Goal: Find specific page/section

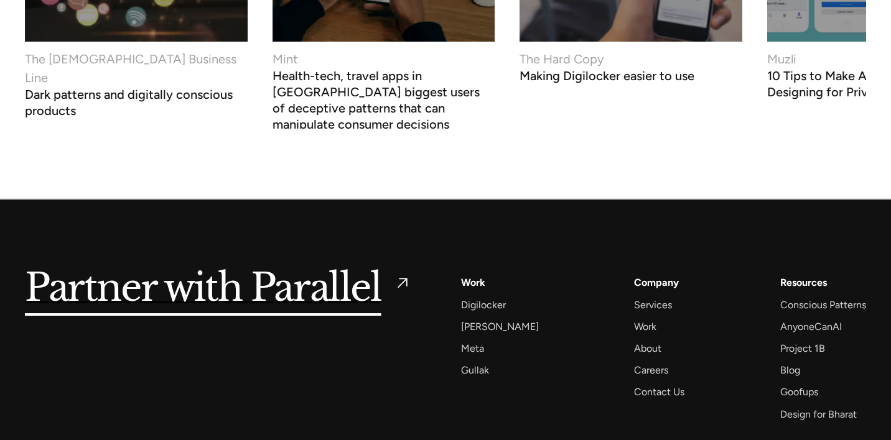
scroll to position [5430, 0]
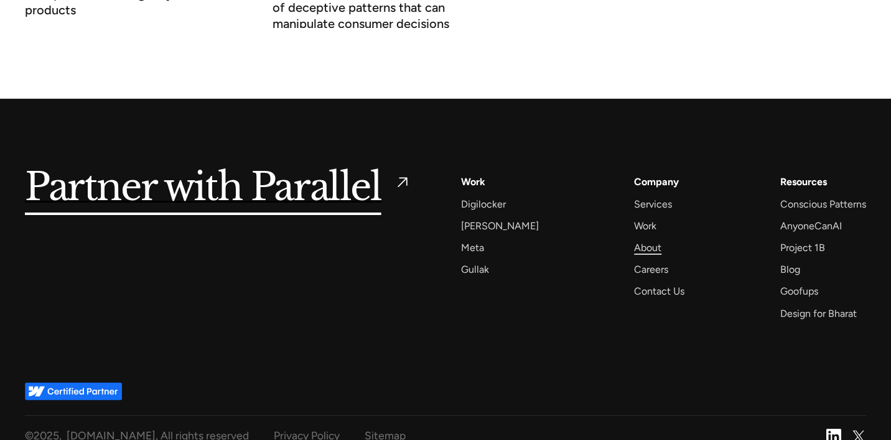
click at [642, 239] on div "About" at bounding box center [647, 247] width 27 height 17
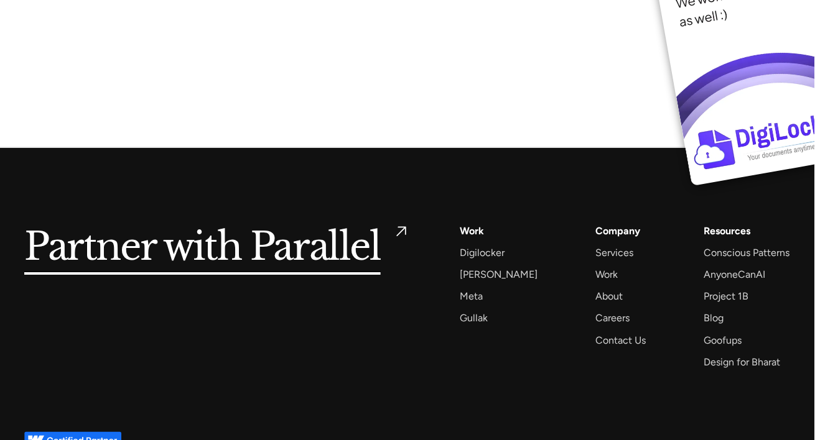
scroll to position [9412, 1]
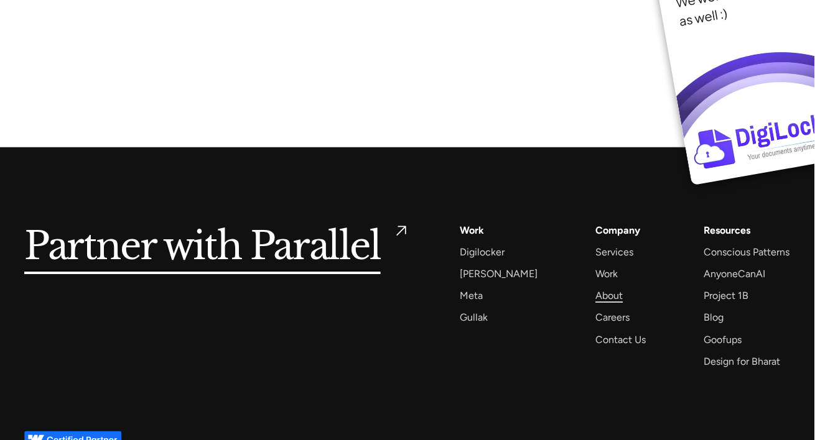
click at [595, 287] on div "About" at bounding box center [608, 295] width 27 height 17
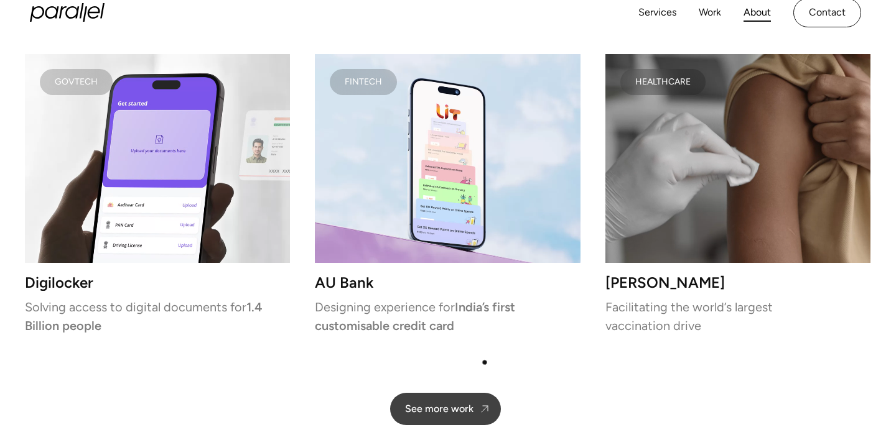
scroll to position [2600, 0]
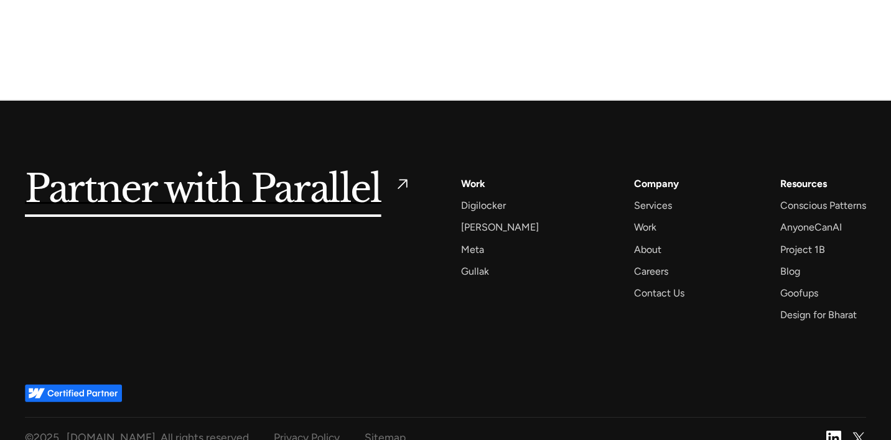
scroll to position [3049, 0]
